Goal: Complete application form: Complete application form

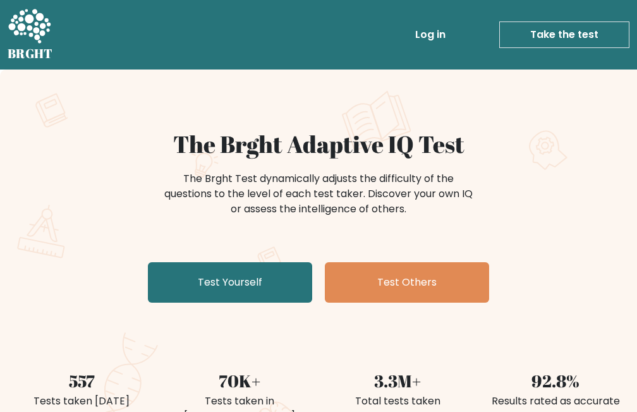
scroll to position [63, 0]
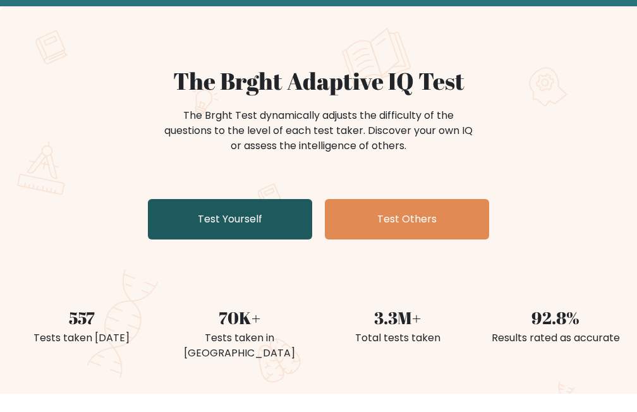
click at [256, 207] on link "Test Yourself" at bounding box center [230, 219] width 164 height 40
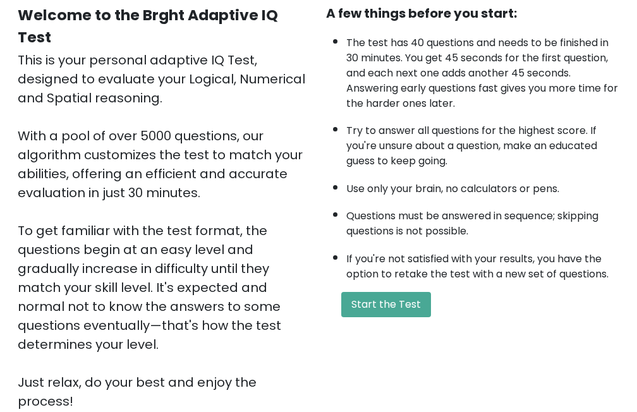
scroll to position [242, 0]
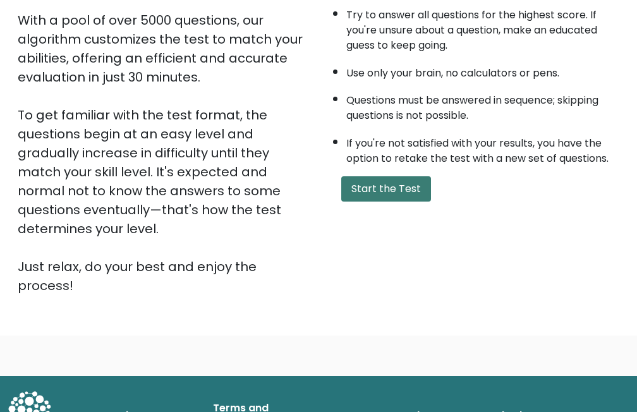
click at [368, 193] on button "Start the Test" at bounding box center [386, 188] width 90 height 25
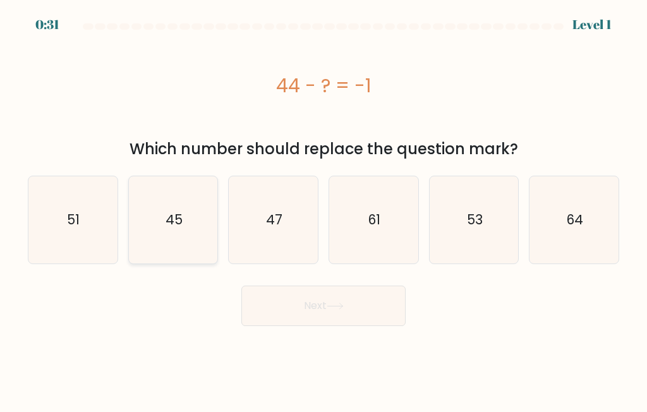
click at [176, 218] on text "45" at bounding box center [173, 219] width 17 height 18
click at [323, 209] on input "b. 45" at bounding box center [323, 207] width 1 height 3
radio input "true"
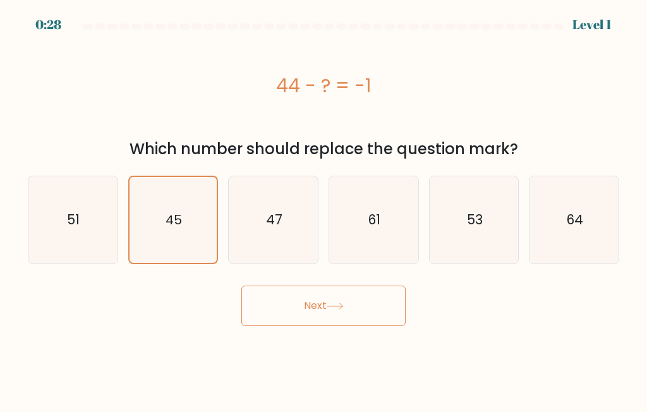
click at [292, 306] on button "Next" at bounding box center [323, 305] width 164 height 40
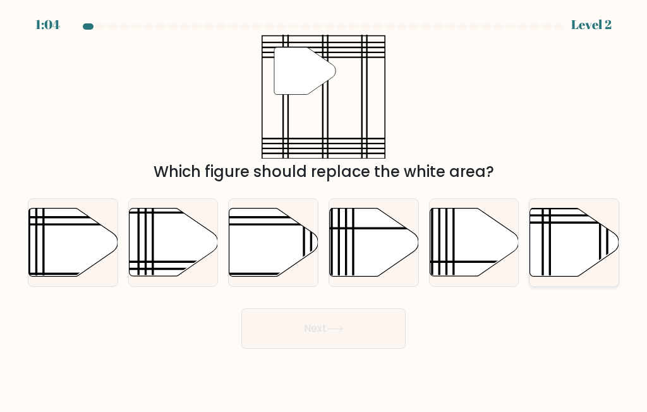
click at [556, 253] on icon at bounding box center [574, 242] width 89 height 68
click at [324, 209] on input "f." at bounding box center [323, 207] width 1 height 3
radio input "true"
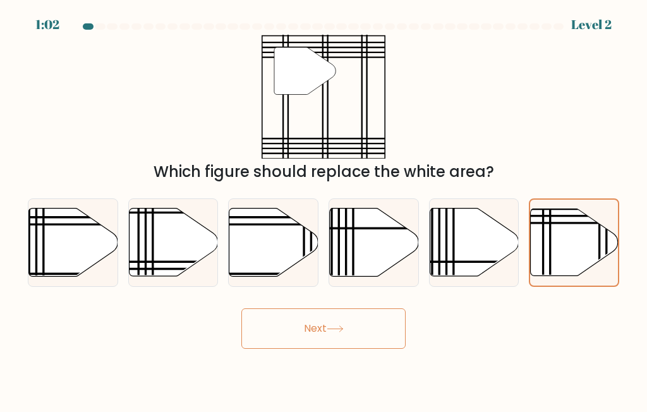
click at [331, 320] on button "Next" at bounding box center [323, 328] width 164 height 40
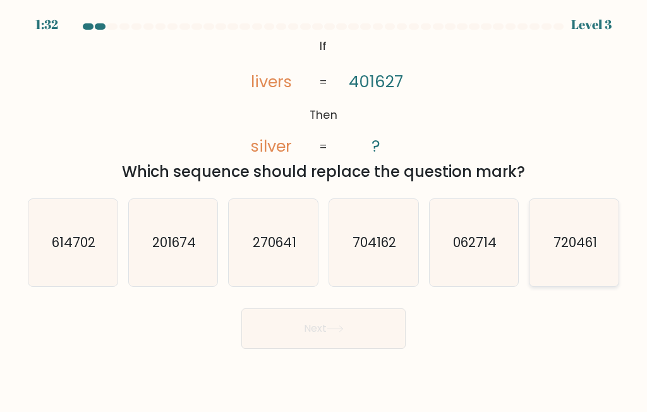
click at [565, 258] on icon "720461" at bounding box center [573, 242] width 87 height 87
click at [324, 209] on input "f. 720461" at bounding box center [323, 207] width 1 height 3
radio input "true"
click at [350, 325] on button "Next" at bounding box center [323, 328] width 164 height 40
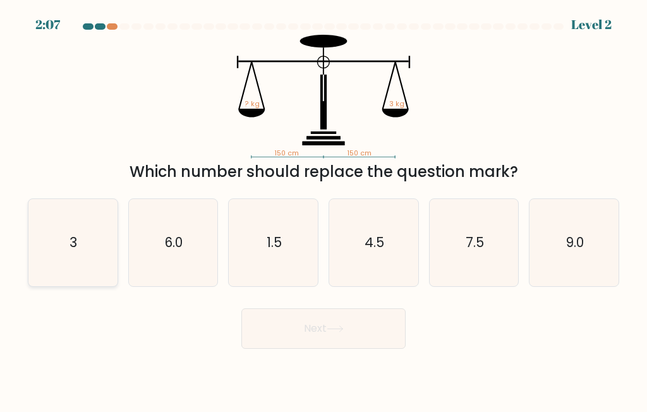
click at [66, 244] on icon "3" at bounding box center [72, 242] width 87 height 87
click at [323, 209] on input "a. 3" at bounding box center [323, 207] width 1 height 3
radio input "true"
click at [313, 323] on button "Next" at bounding box center [323, 328] width 164 height 40
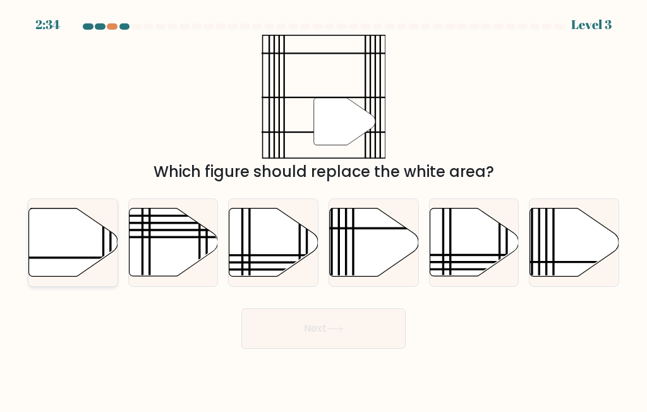
click at [76, 242] on icon at bounding box center [73, 242] width 89 height 68
click at [323, 209] on input "a." at bounding box center [323, 207] width 1 height 3
radio input "true"
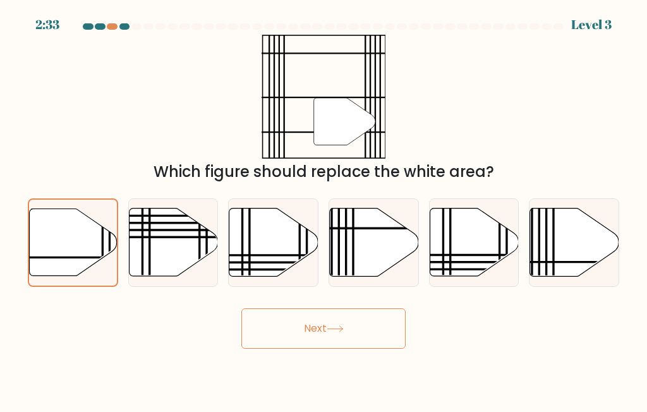
click at [346, 320] on button "Next" at bounding box center [323, 328] width 164 height 40
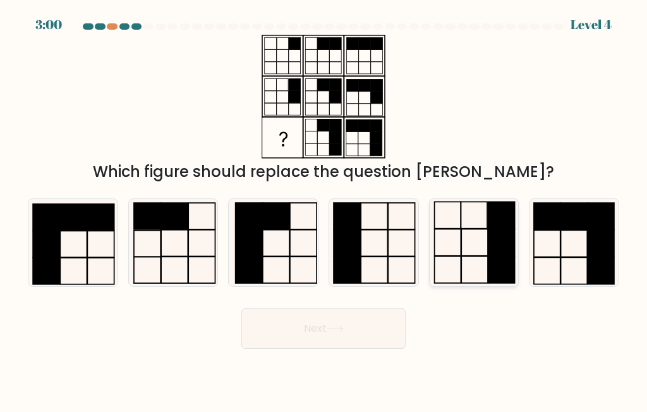
click at [484, 253] on icon at bounding box center [473, 242] width 87 height 87
click at [324, 209] on input "e." at bounding box center [323, 207] width 1 height 3
radio input "true"
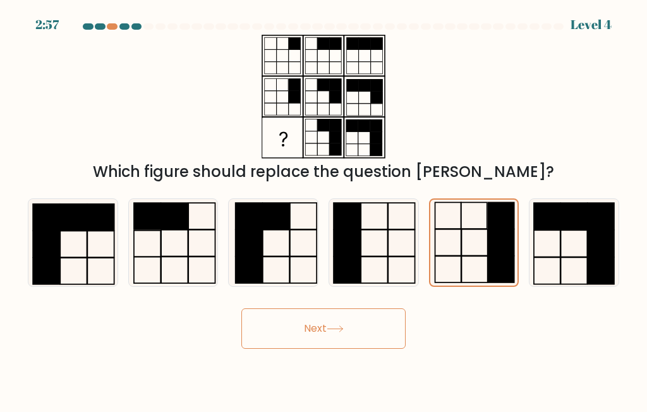
click at [305, 328] on button "Next" at bounding box center [323, 328] width 164 height 40
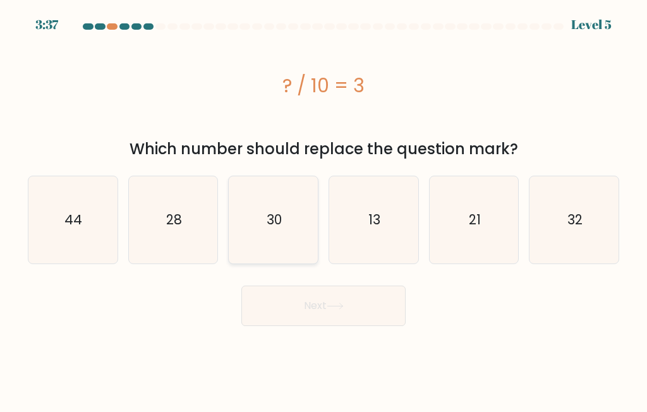
click at [272, 227] on text "30" at bounding box center [273, 219] width 15 height 18
click at [323, 209] on input "c. 30" at bounding box center [323, 207] width 1 height 3
radio input "true"
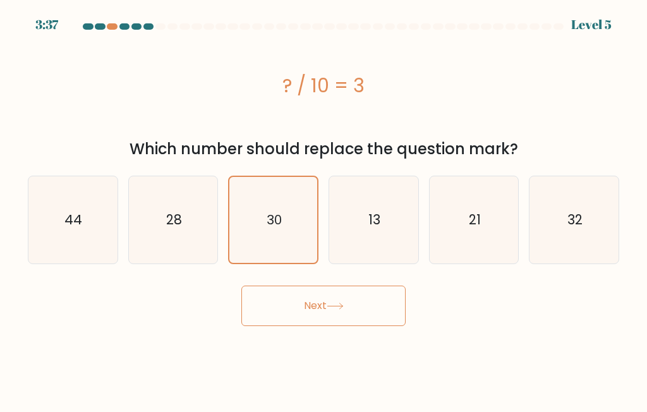
click at [314, 302] on button "Next" at bounding box center [323, 305] width 164 height 40
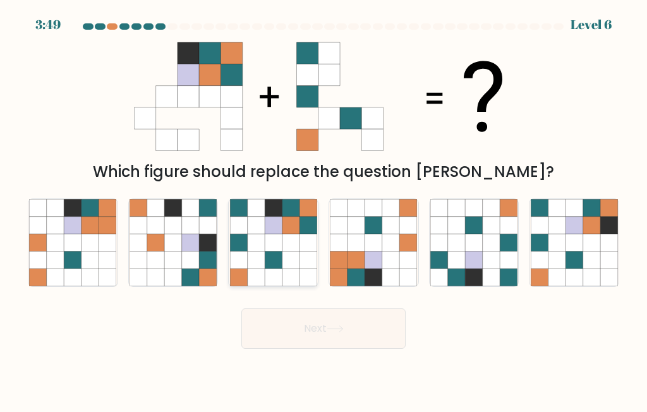
click at [282, 239] on icon at bounding box center [290, 242] width 17 height 17
click at [323, 209] on input "c." at bounding box center [323, 207] width 1 height 3
radio input "true"
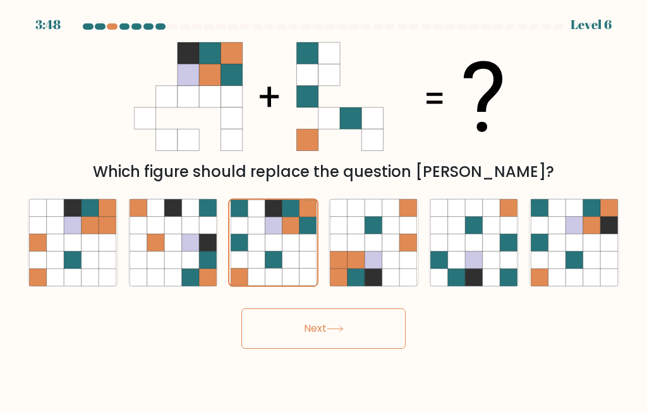
click at [358, 332] on button "Next" at bounding box center [323, 328] width 164 height 40
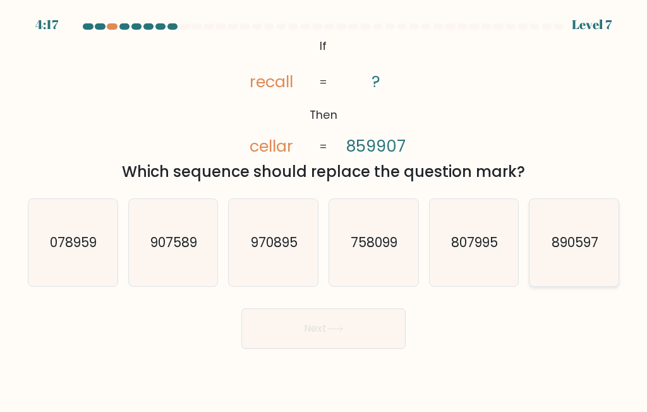
click at [546, 237] on icon "890597" at bounding box center [573, 242] width 87 height 87
click at [324, 209] on input "f. 890597" at bounding box center [323, 207] width 1 height 3
radio input "true"
click at [318, 317] on button "Next" at bounding box center [323, 328] width 164 height 40
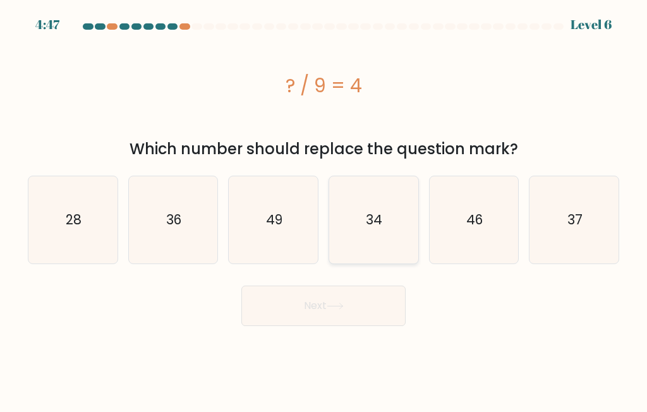
click at [404, 213] on icon "34" at bounding box center [373, 219] width 87 height 87
click at [324, 209] on input "d. 34" at bounding box center [323, 207] width 1 height 3
radio input "true"
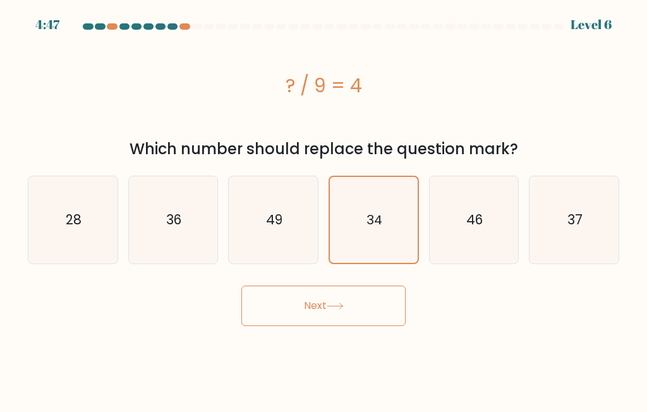
click at [320, 290] on button "Next" at bounding box center [323, 305] width 164 height 40
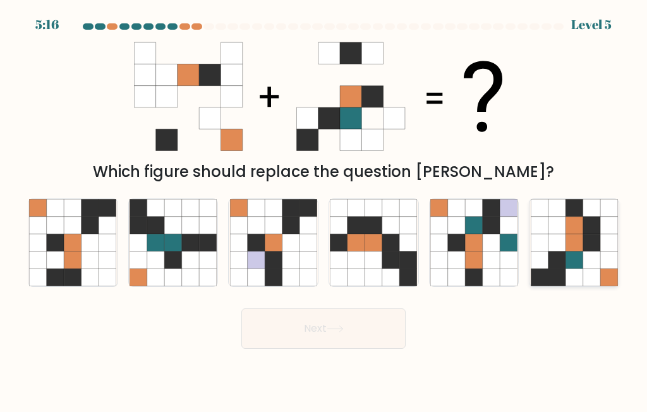
click at [569, 268] on icon at bounding box center [573, 259] width 17 height 17
click at [324, 209] on input "f." at bounding box center [323, 207] width 1 height 3
radio input "true"
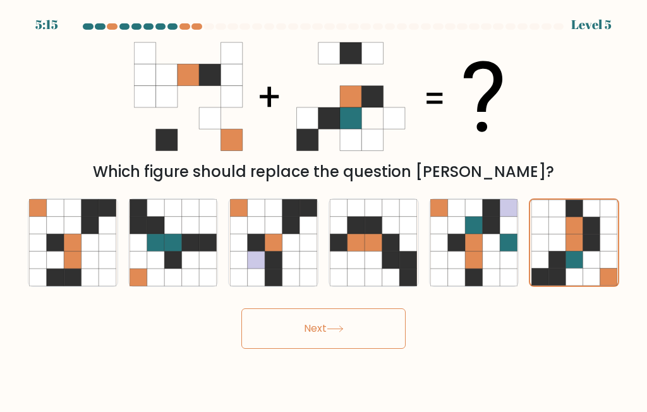
click at [325, 322] on button "Next" at bounding box center [323, 328] width 164 height 40
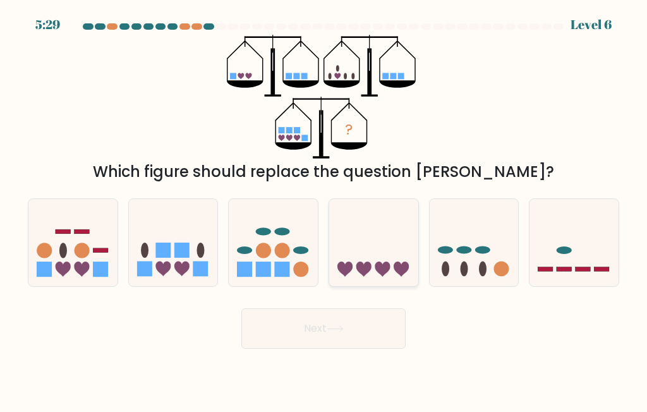
click at [361, 248] on icon at bounding box center [373, 242] width 89 height 74
click at [324, 209] on input "d." at bounding box center [323, 207] width 1 height 3
radio input "true"
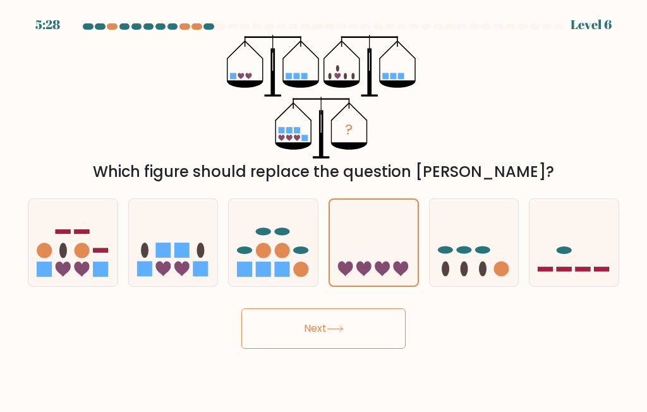
click at [335, 338] on button "Next" at bounding box center [323, 328] width 164 height 40
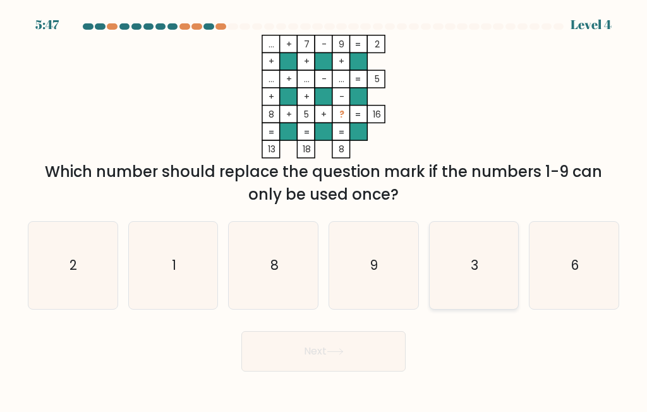
click at [497, 280] on icon "3" at bounding box center [473, 265] width 87 height 87
click at [324, 209] on input "e. 3" at bounding box center [323, 207] width 1 height 3
radio input "true"
click at [349, 347] on button "Next" at bounding box center [323, 351] width 164 height 40
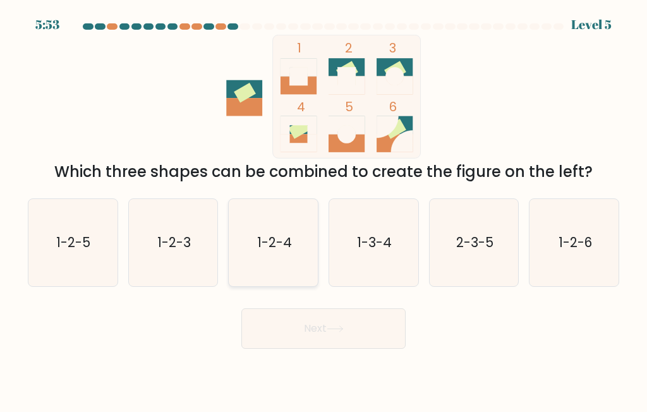
click at [276, 248] on text "1-2-4" at bounding box center [274, 242] width 35 height 18
click at [323, 209] on input "c. 1-2-4" at bounding box center [323, 207] width 1 height 3
radio input "true"
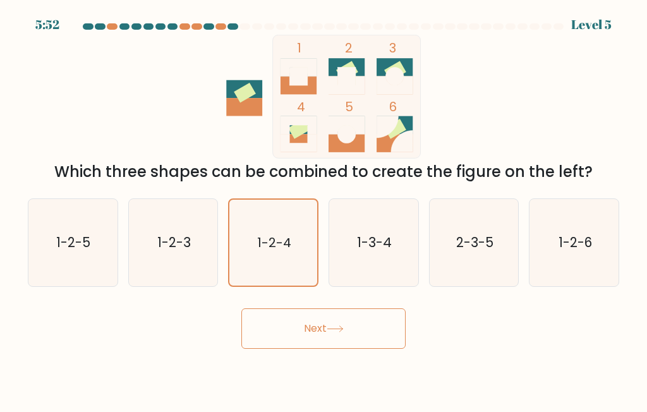
click at [306, 326] on button "Next" at bounding box center [323, 328] width 164 height 40
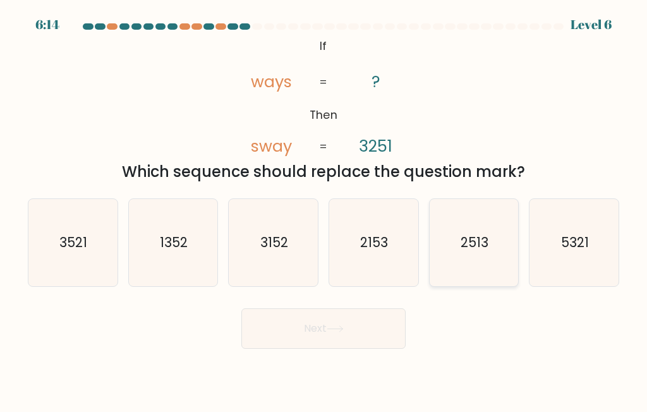
click at [474, 253] on icon "2513" at bounding box center [473, 242] width 87 height 87
click at [324, 209] on input "e. 2513" at bounding box center [323, 207] width 1 height 3
radio input "true"
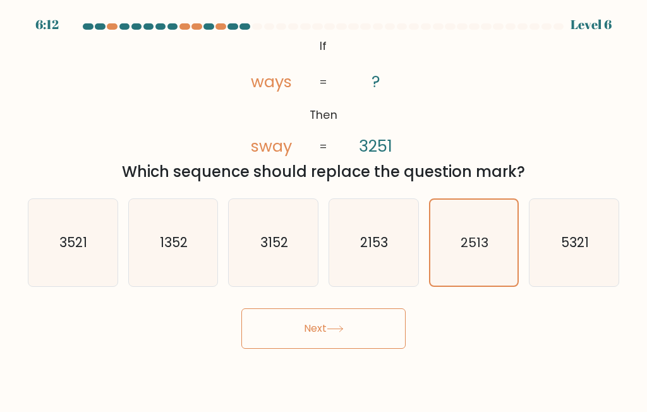
click at [352, 322] on button "Next" at bounding box center [323, 328] width 164 height 40
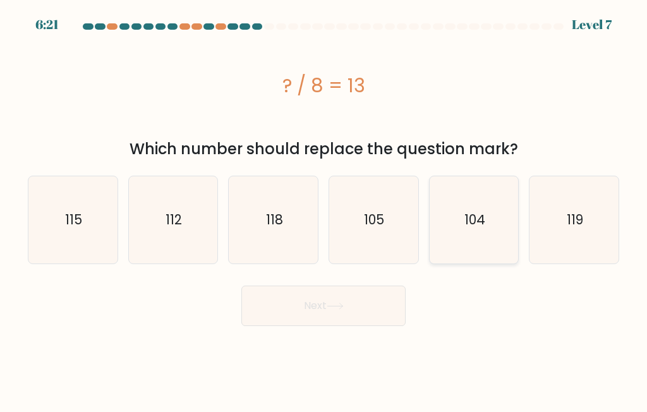
click at [498, 222] on icon "104" at bounding box center [473, 219] width 87 height 87
click at [324, 209] on input "e. 104" at bounding box center [323, 207] width 1 height 3
radio input "true"
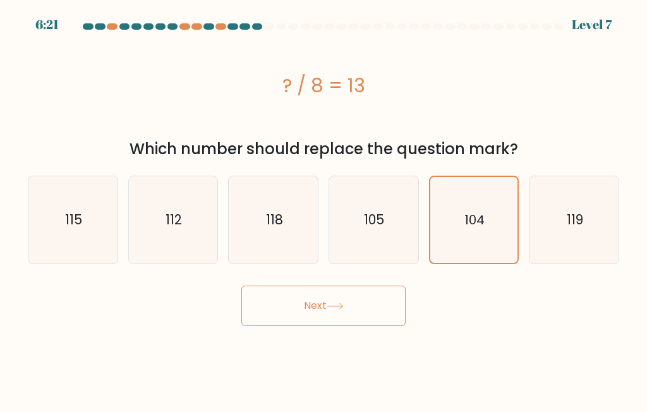
click at [354, 306] on button "Next" at bounding box center [323, 305] width 164 height 40
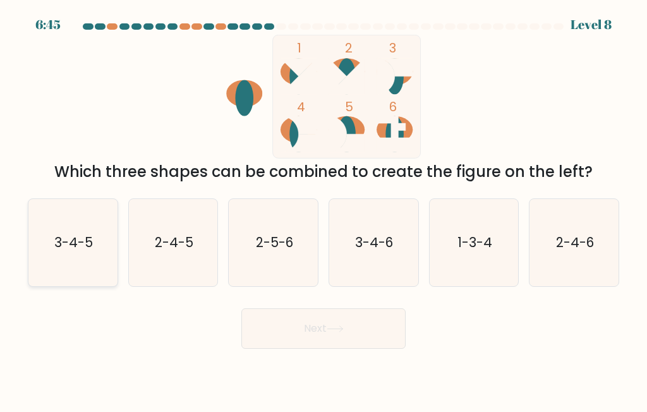
click at [66, 244] on text "3-4-5" at bounding box center [73, 242] width 39 height 18
click at [323, 209] on input "a. 3-4-5" at bounding box center [323, 207] width 1 height 3
radio input "true"
click at [289, 326] on button "Next" at bounding box center [323, 328] width 164 height 40
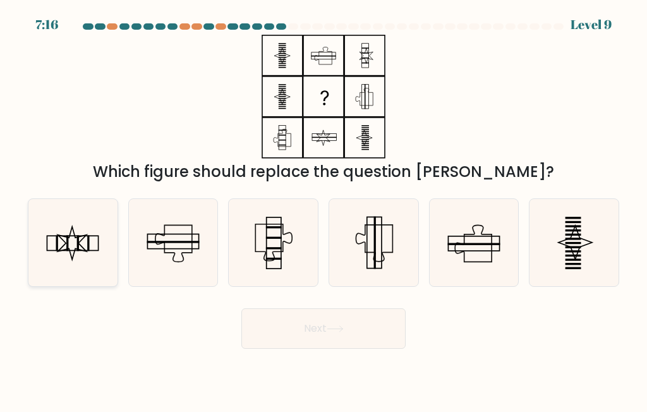
click at [78, 239] on rect at bounding box center [78, 243] width 2 height 16
click at [323, 209] on input "a." at bounding box center [323, 207] width 1 height 3
radio input "true"
click at [289, 327] on button "Next" at bounding box center [323, 328] width 164 height 40
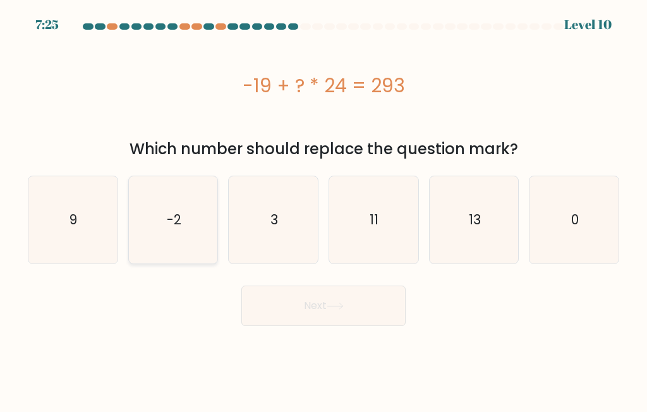
click at [164, 223] on icon "-2" at bounding box center [172, 219] width 87 height 87
click at [323, 209] on input "b. -2" at bounding box center [323, 207] width 1 height 3
radio input "true"
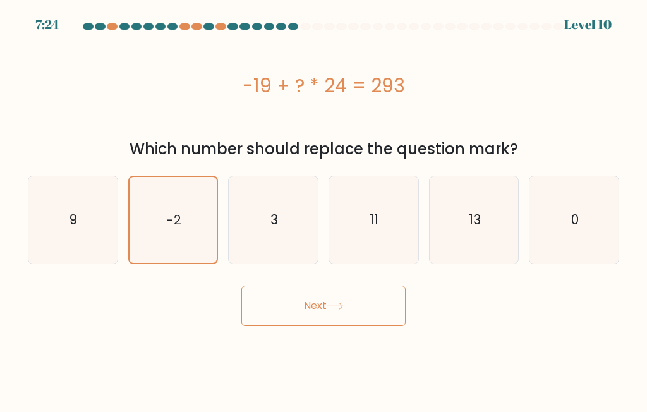
click at [326, 319] on button "Next" at bounding box center [323, 305] width 164 height 40
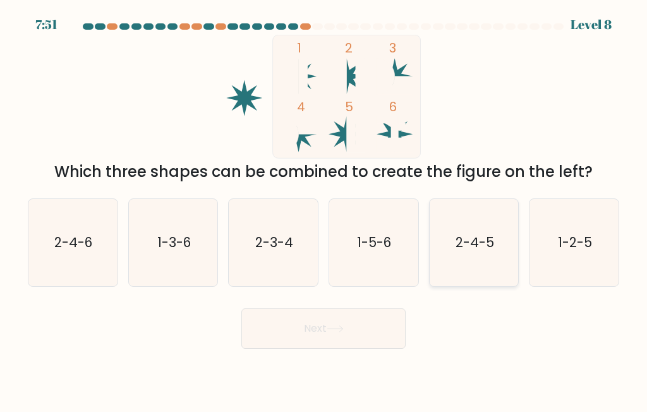
click at [489, 258] on icon "2-4-5" at bounding box center [473, 242] width 87 height 87
click at [324, 209] on input "e. 2-4-5" at bounding box center [323, 207] width 1 height 3
radio input "true"
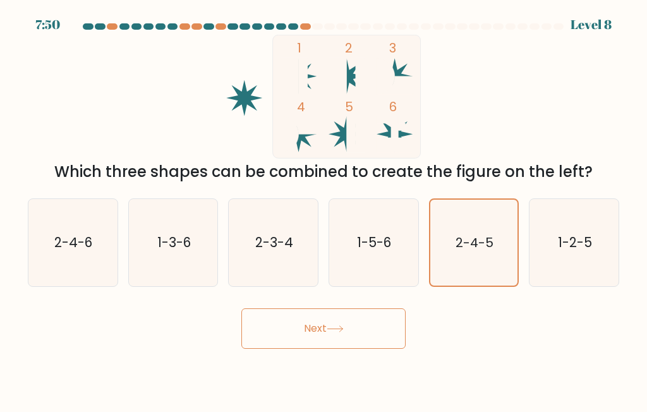
click at [326, 323] on button "Next" at bounding box center [323, 328] width 164 height 40
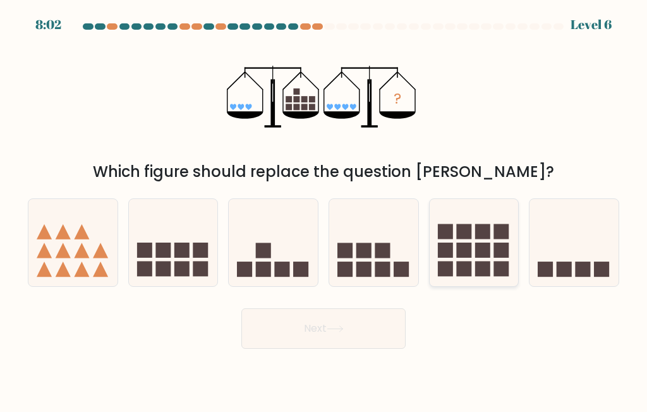
click at [458, 265] on rect at bounding box center [463, 268] width 15 height 15
click at [324, 209] on input "e." at bounding box center [323, 207] width 1 height 3
radio input "true"
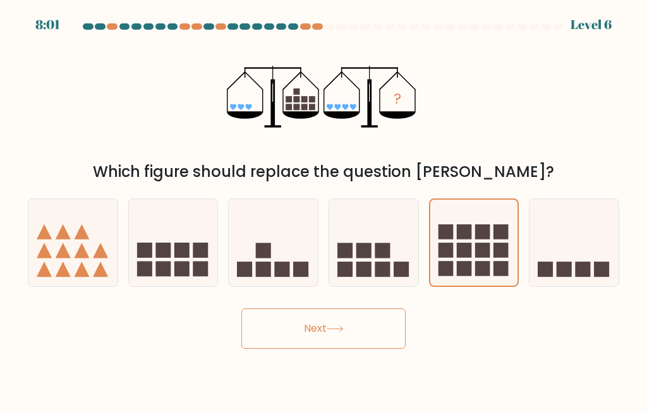
click at [349, 328] on button "Next" at bounding box center [323, 328] width 164 height 40
